Goal: Task Accomplishment & Management: Complete application form

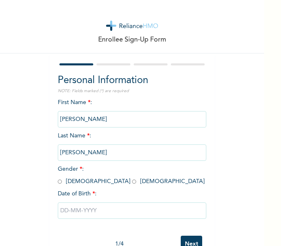
scroll to position [25, 0]
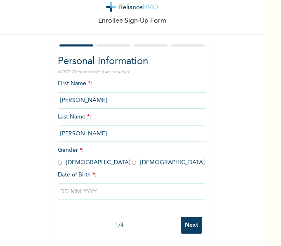
click at [132, 159] on input "radio" at bounding box center [134, 163] width 4 height 8
radio input "true"
click at [70, 184] on input "text" at bounding box center [132, 192] width 148 height 16
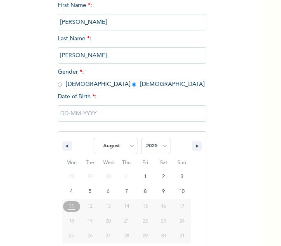
scroll to position [110, 0]
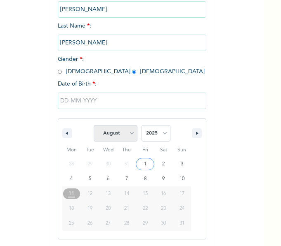
click at [124, 130] on select "January February March April May June July August September October November De…" at bounding box center [116, 133] width 44 height 16
select select "5"
click at [94, 126] on select "January February March April May June July August September October November De…" at bounding box center [116, 133] width 44 height 16
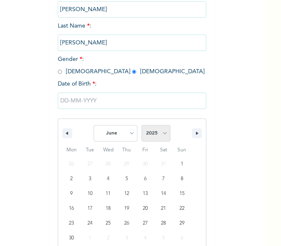
click at [153, 133] on select "2025 2024 2023 2022 2021 2020 2019 2018 2017 2016 2015 2014 2013 2012 2011 2010…" at bounding box center [155, 133] width 29 height 16
select select "2000"
click at [141, 126] on select "2025 2024 2023 2022 2021 2020 2019 2018 2017 2016 2015 2014 2013 2012 2011 2010…" at bounding box center [155, 133] width 29 height 16
type input "[DATE]"
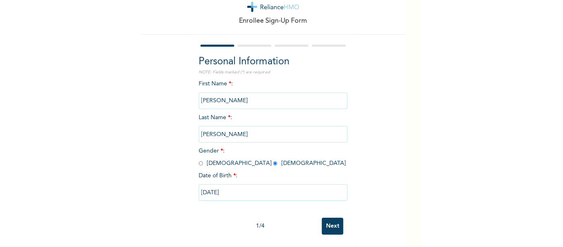
scroll to position [25, 0]
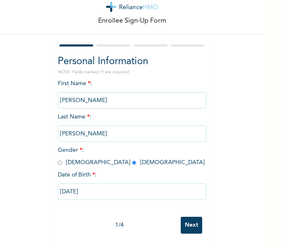
click at [192, 222] on input "Next" at bounding box center [191, 225] width 21 height 17
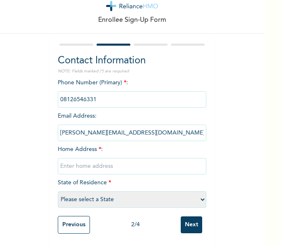
click at [62, 159] on input "text" at bounding box center [132, 166] width 148 height 16
type input "6"
type input "2"
click at [59, 161] on input "2" at bounding box center [132, 166] width 148 height 16
click at [84, 162] on input "text" at bounding box center [132, 166] width 148 height 16
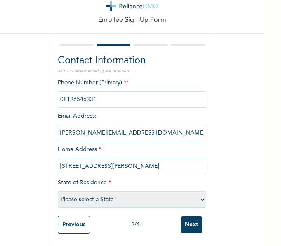
click at [101, 192] on select "Please select a State [PERSON_NAME] (FCT) [PERSON_NAME] Ibom [GEOGRAPHIC_DATA] …" at bounding box center [132, 200] width 148 height 16
click at [21, 121] on div "Enrollee Sign-Up Form Contact Information NOTE: Fields marked (*) are required …" at bounding box center [132, 113] width 264 height 266
click at [183, 161] on input "[STREET_ADDRESS][PERSON_NAME]" at bounding box center [132, 166] width 148 height 16
type input "3"
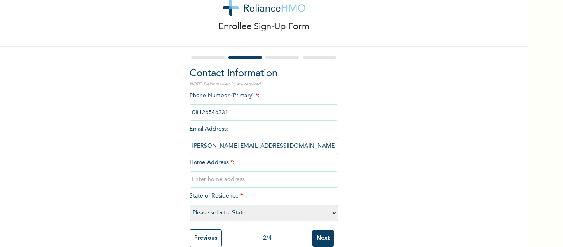
click at [216, 176] on input "text" at bounding box center [264, 179] width 148 height 16
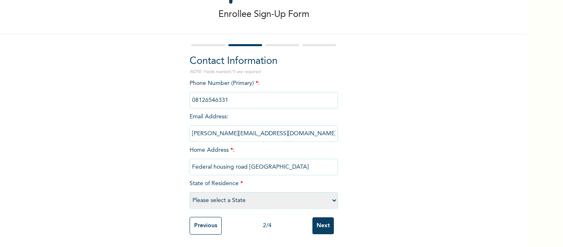
type input "Federal housing road [GEOGRAPHIC_DATA]"
click at [240, 199] on select "Please select a State [PERSON_NAME] (FCT) [PERSON_NAME] Ibom [GEOGRAPHIC_DATA] …" at bounding box center [264, 200] width 148 height 16
select select "15"
click at [190, 192] on select "Please select a State [PERSON_NAME] (FCT) [PERSON_NAME] Ibom [GEOGRAPHIC_DATA] …" at bounding box center [264, 200] width 148 height 16
click at [280, 221] on input "Next" at bounding box center [322, 225] width 21 height 17
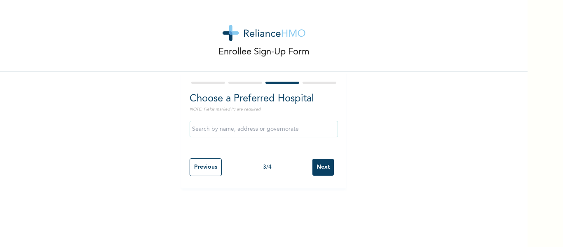
scroll to position [0, 0]
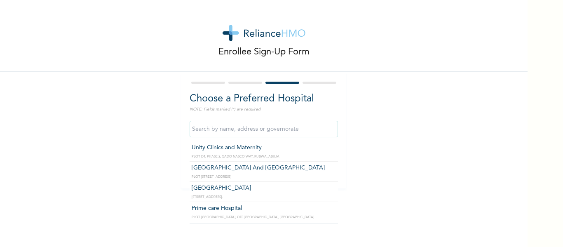
click at [222, 131] on input "text" at bounding box center [264, 129] width 148 height 16
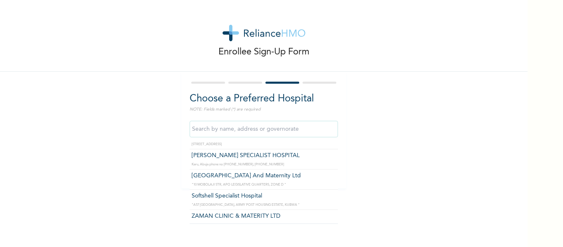
scroll to position [109, 0]
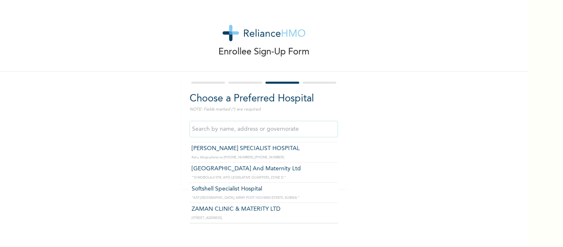
click at [206, 132] on input "text" at bounding box center [264, 129] width 148 height 16
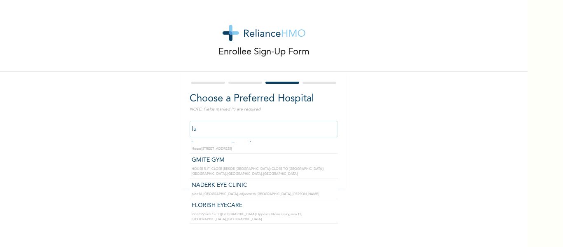
scroll to position [0, 0]
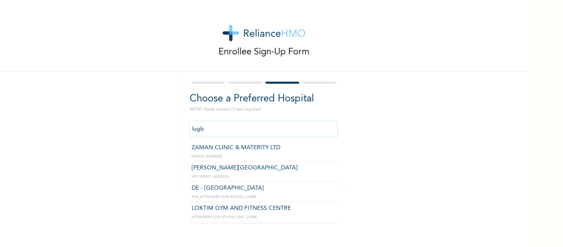
type input "lugbe"
click input "Next" at bounding box center [322, 167] width 21 height 17
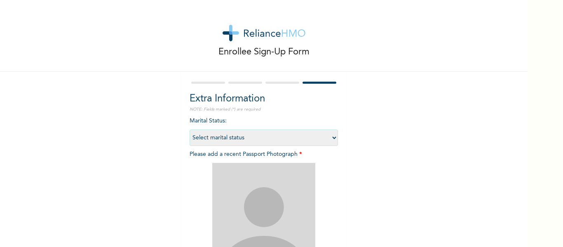
click at [271, 85] on div at bounding box center [264, 82] width 148 height 5
click at [271, 84] on div at bounding box center [264, 82] width 148 height 5
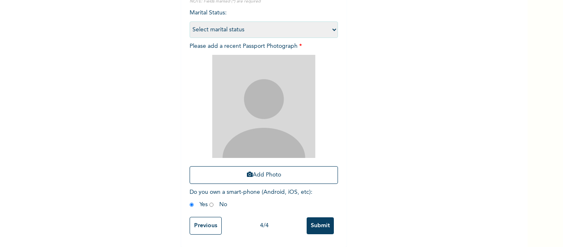
click at [190, 223] on input "Previous" at bounding box center [206, 226] width 32 height 18
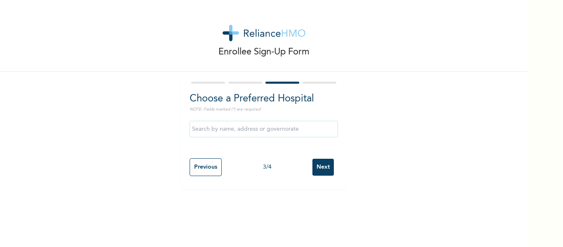
scroll to position [0, 0]
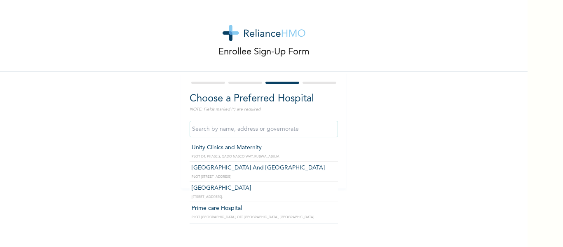
click at [211, 129] on input "text" at bounding box center [264, 129] width 148 height 16
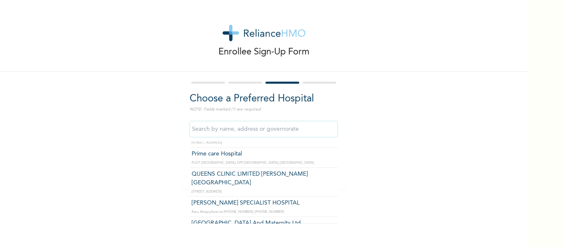
scroll to position [53, 0]
type input "Prime care Hospital"
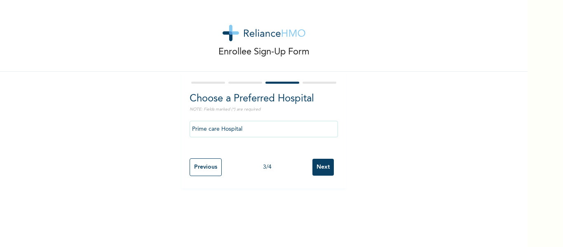
click at [280, 165] on input "Next" at bounding box center [322, 167] width 21 height 17
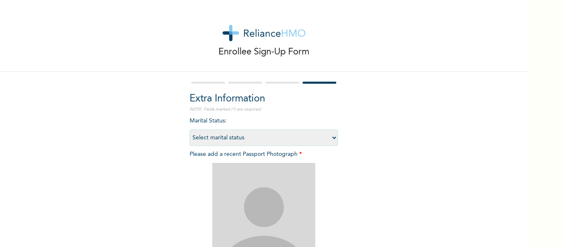
scroll to position [14, 0]
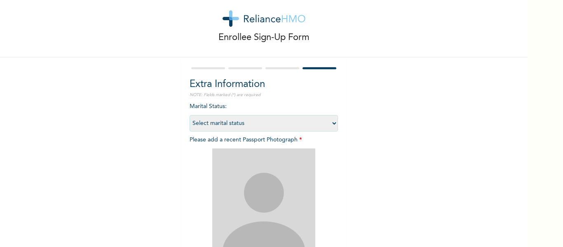
click at [280, 117] on select "Select marital status [DEMOGRAPHIC_DATA] Married [DEMOGRAPHIC_DATA] Widow/[DEMO…" at bounding box center [264, 123] width 148 height 16
select select "1"
click at [190, 115] on select "Select marital status [DEMOGRAPHIC_DATA] Married [DEMOGRAPHIC_DATA] Widow/[DEMO…" at bounding box center [264, 123] width 148 height 16
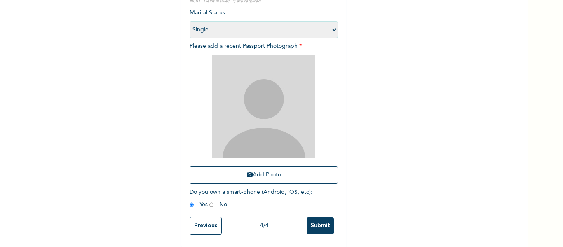
scroll to position [108, 0]
click at [242, 170] on button "Add Photo" at bounding box center [264, 175] width 148 height 18
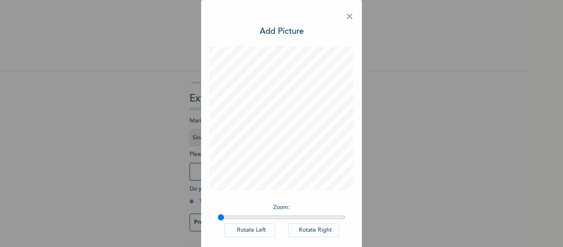
click at [280, 15] on span "×" at bounding box center [350, 16] width 8 height 17
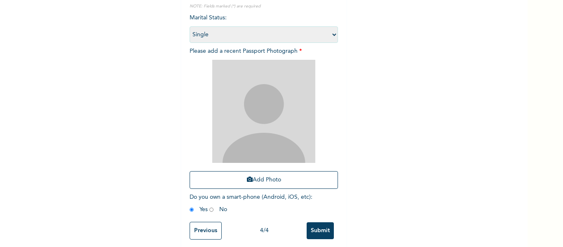
scroll to position [103, 0]
click at [258, 124] on img at bounding box center [263, 110] width 103 height 103
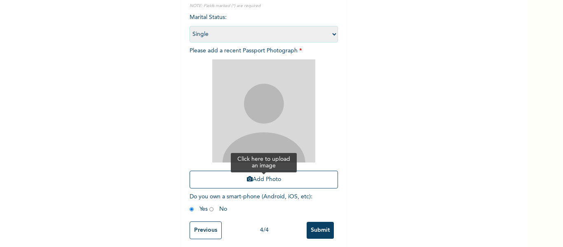
click at [249, 184] on button "Add Photo" at bounding box center [264, 180] width 148 height 18
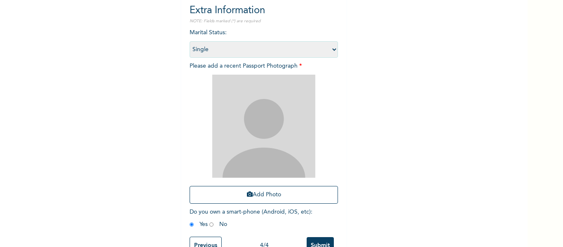
scroll to position [87, 0]
click at [190, 187] on button "Add Photo" at bounding box center [264, 196] width 148 height 18
click at [278, 143] on img at bounding box center [263, 127] width 103 height 103
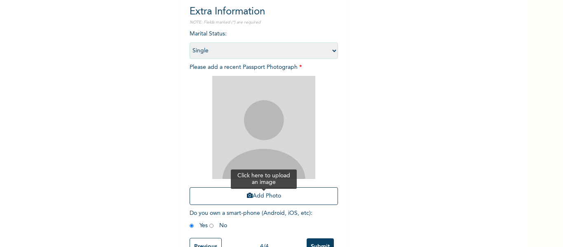
click at [247, 195] on icon "button" at bounding box center [250, 195] width 6 height 6
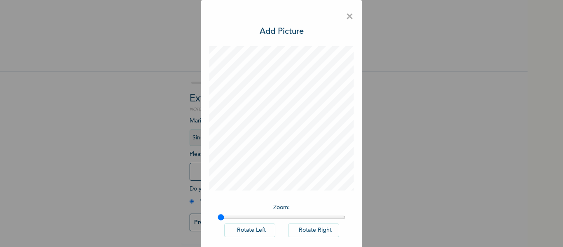
scroll to position [41, 0]
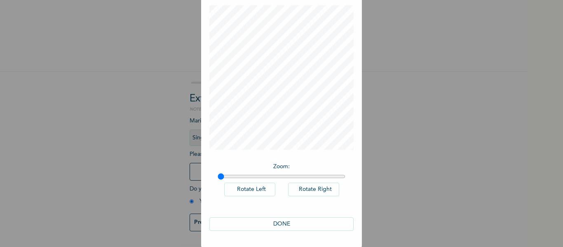
click at [280, 224] on button "DONE" at bounding box center [281, 224] width 144 height 14
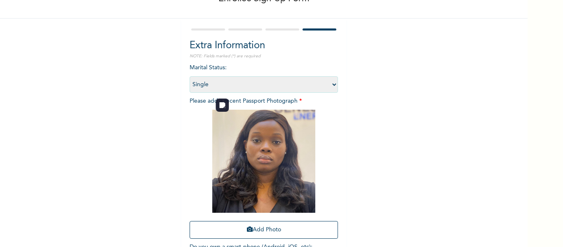
scroll to position [114, 0]
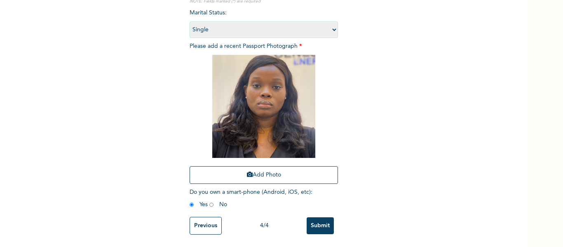
click at [280, 220] on input "Submit" at bounding box center [320, 225] width 27 height 17
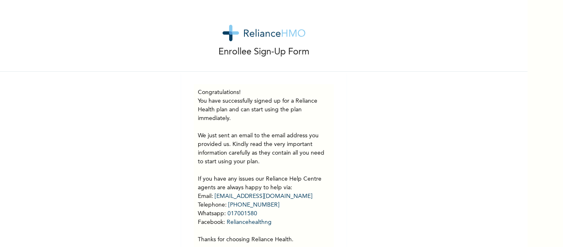
scroll to position [37, 0]
